Goal: Check status

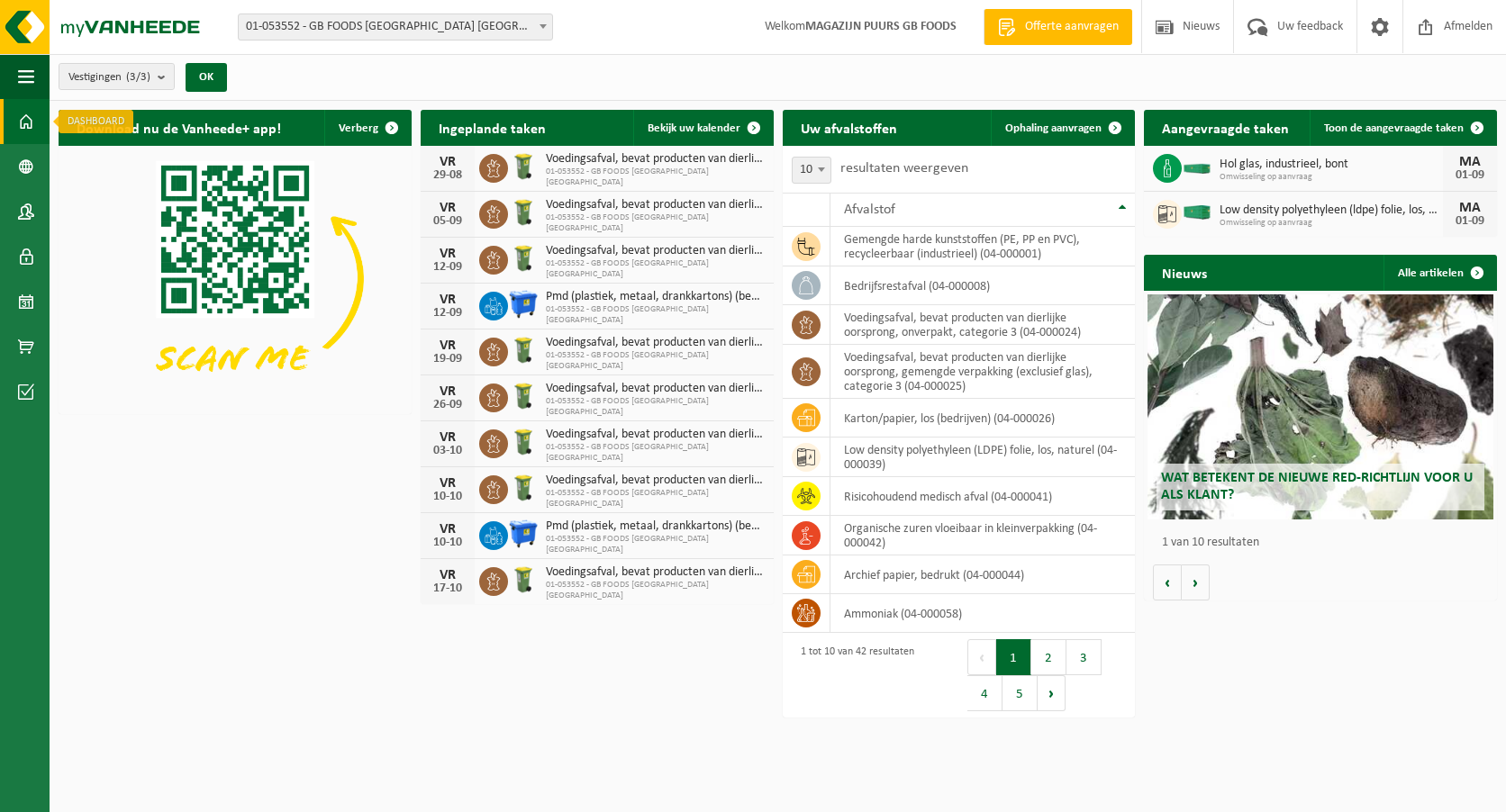
click at [19, 122] on span at bounding box center [25, 122] width 16 height 45
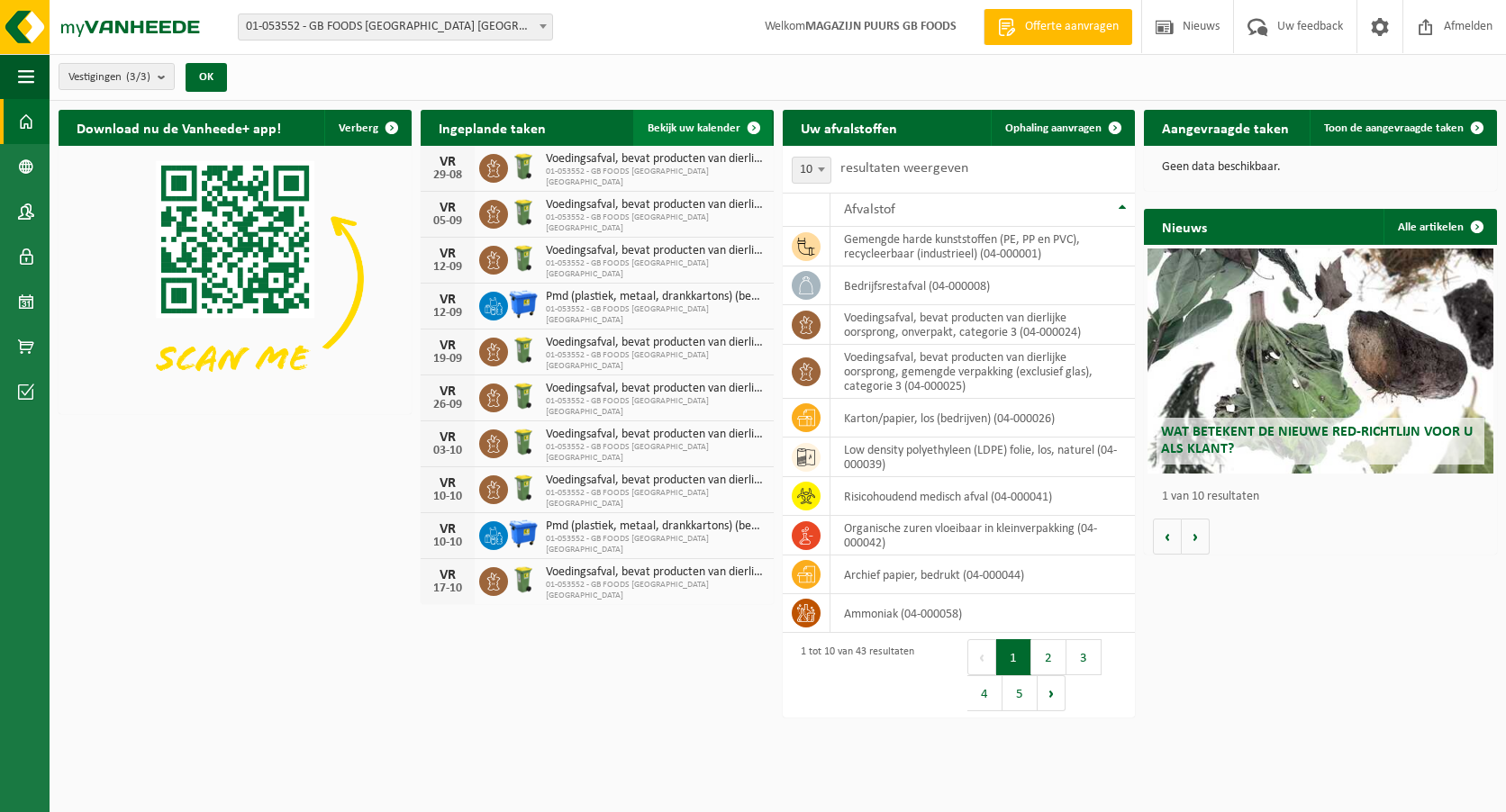
click at [683, 123] on span "Bekijk uw kalender" at bounding box center [694, 128] width 93 height 12
